Goal: Task Accomplishment & Management: Use online tool/utility

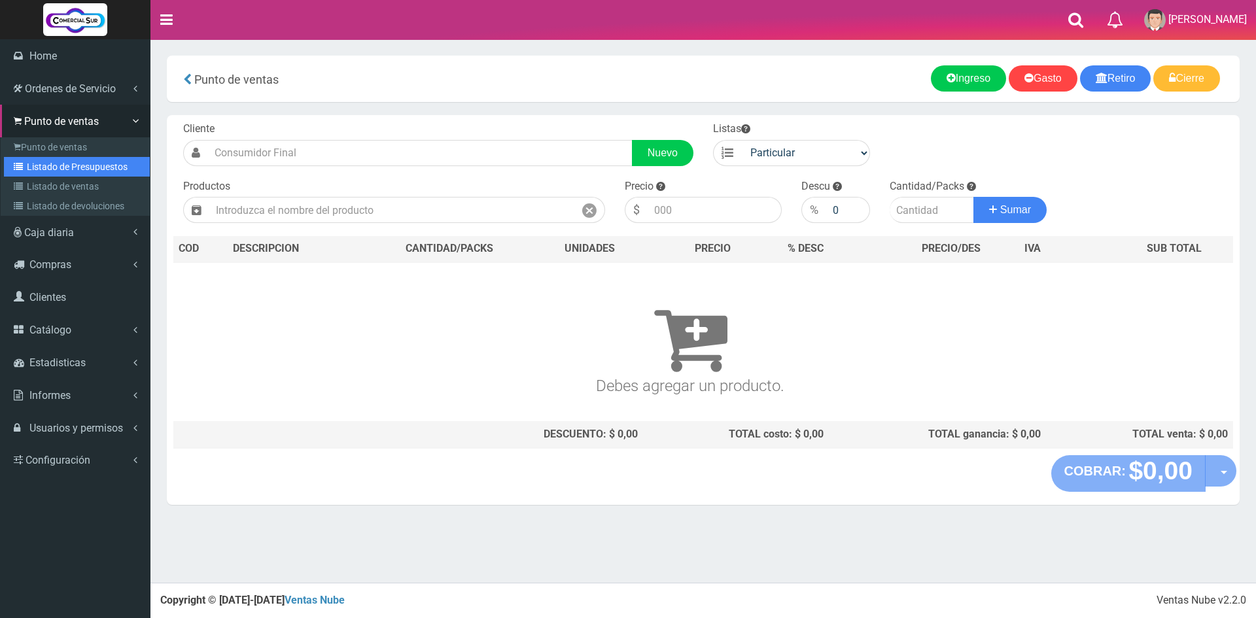
click at [82, 167] on link "Listado de Presupuestos" at bounding box center [77, 167] width 146 height 20
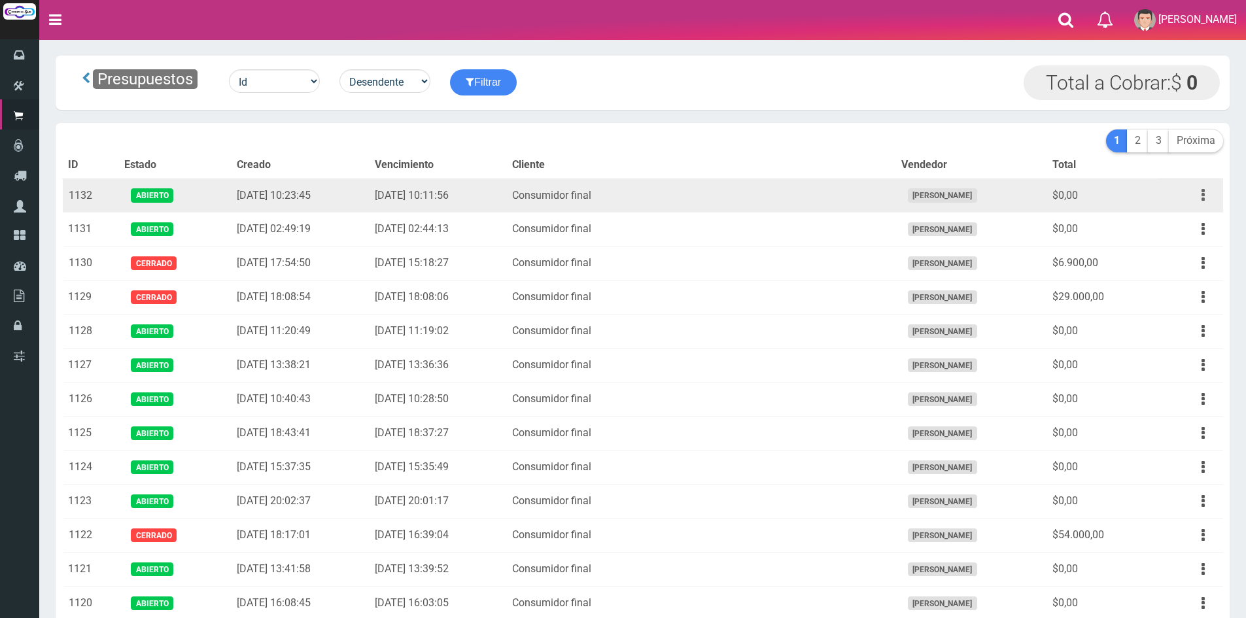
click at [1204, 199] on icon "button" at bounding box center [1202, 195] width 3 height 23
click at [1185, 229] on link "Editar" at bounding box center [1165, 227] width 103 height 29
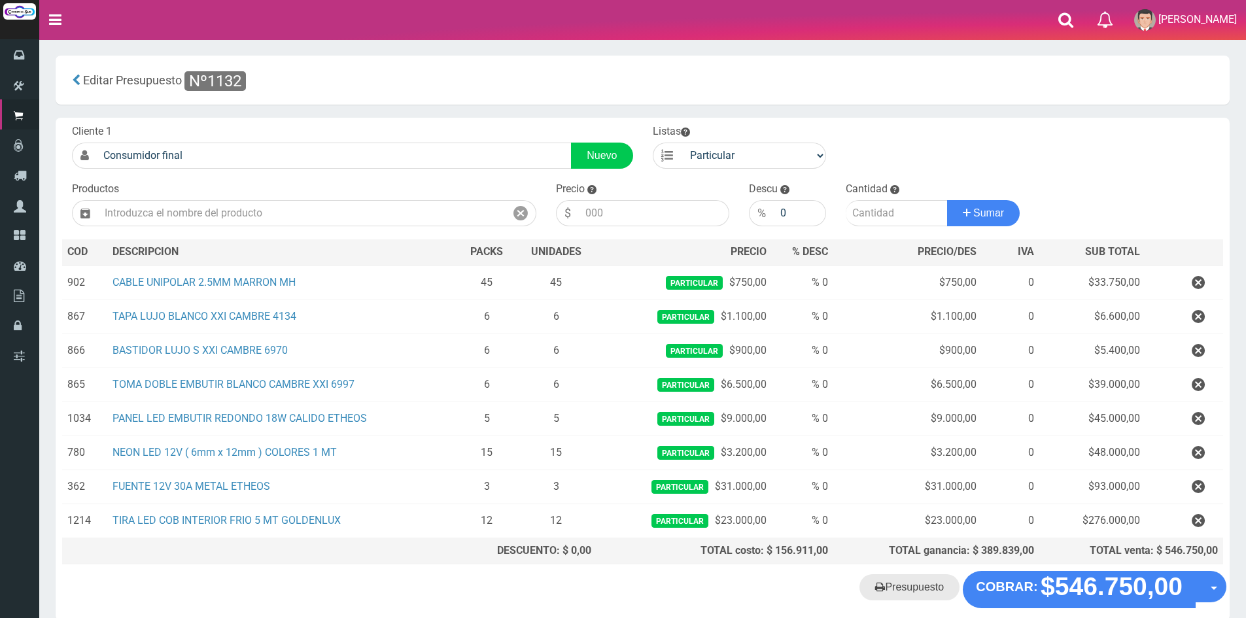
click at [923, 584] on link "Presupuesto" at bounding box center [909, 587] width 100 height 26
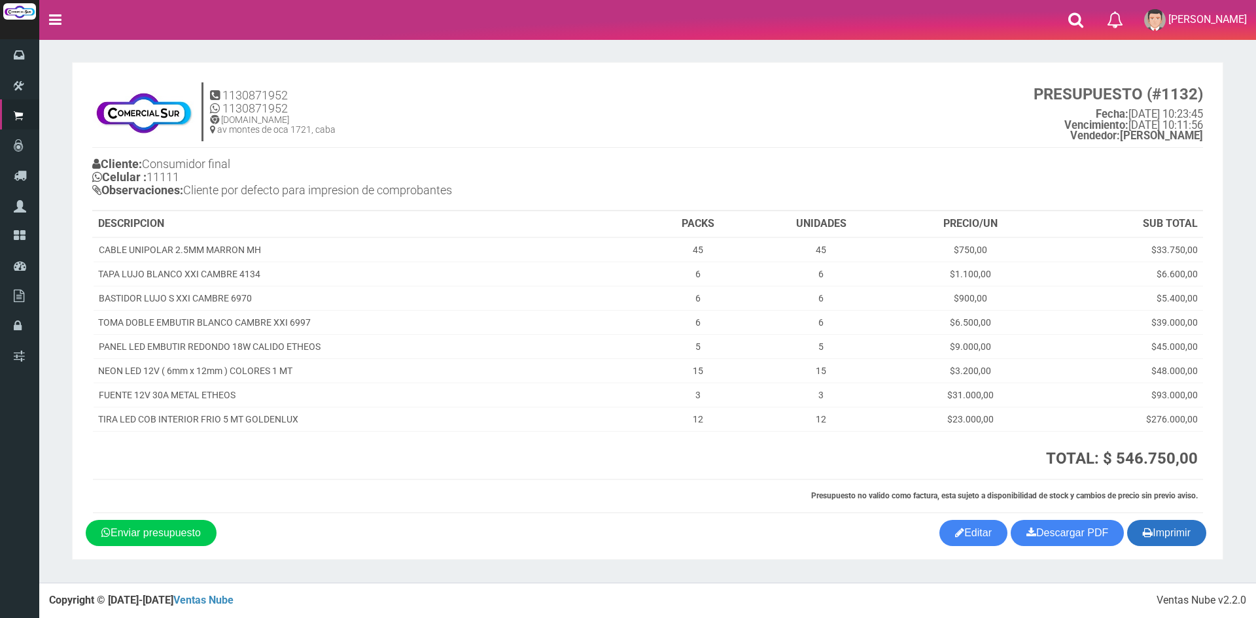
click at [1152, 541] on button "Imprimir" at bounding box center [1166, 533] width 79 height 26
